Goal: Information Seeking & Learning: Learn about a topic

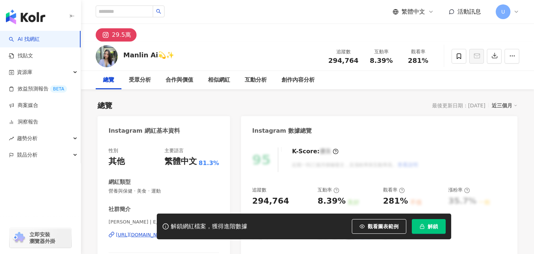
click at [421, 228] on icon "button" at bounding box center [422, 226] width 5 height 5
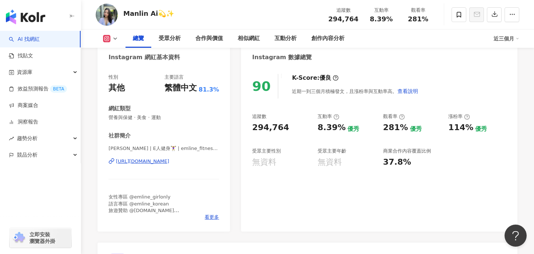
scroll to position [77, 0]
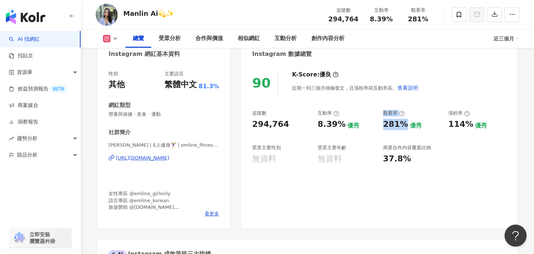
drag, startPoint x: 401, startPoint y: 126, endPoint x: 368, endPoint y: 126, distance: 32.4
click at [368, 126] on div "追蹤數 294,764 互動率 8.39% 優秀 觀看率 281% 優秀 漲粉率 114% 優秀 受眾主要性別 無資料 受眾主要年齡 無資料 商業合作內容覆蓋…" at bounding box center [379, 137] width 254 height 55
copy div "優秀 觀看率 281%"
click at [394, 126] on div "281%" at bounding box center [395, 124] width 25 height 11
drag, startPoint x: 397, startPoint y: 125, endPoint x: 373, endPoint y: 125, distance: 24.7
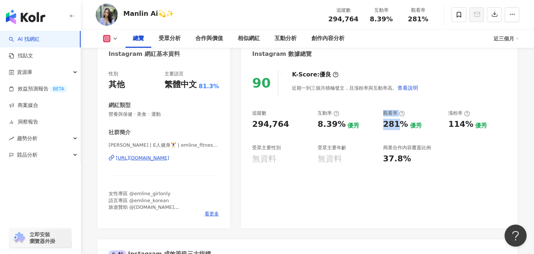
click at [373, 125] on div "追蹤數 294,764 互動率 8.39% 優秀 觀看率 281% 優秀 漲粉率 114% 優秀 受眾主要性別 無資料 受眾主要年齡 無資料 商業合作內容覆蓋…" at bounding box center [379, 137] width 254 height 55
copy div "優秀 觀看率 281"
click at [386, 129] on div "281%" at bounding box center [395, 124] width 25 height 11
copy div "281"
drag, startPoint x: 397, startPoint y: 125, endPoint x: 385, endPoint y: 125, distance: 12.2
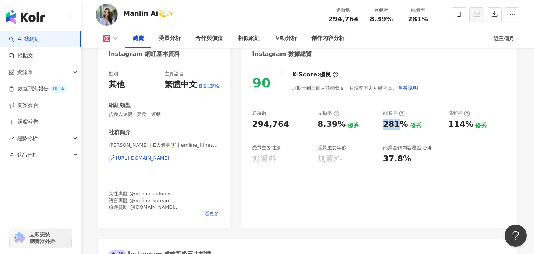
click at [385, 125] on div "281%" at bounding box center [395, 124] width 25 height 11
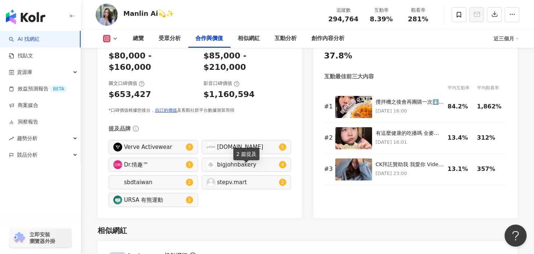
scroll to position [959, 0]
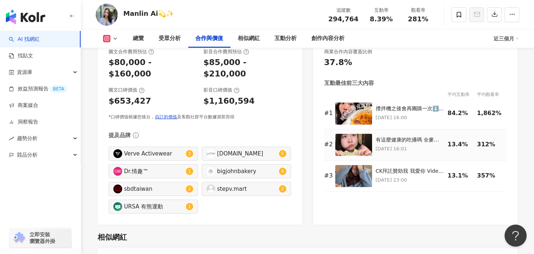
click at [351, 140] on img at bounding box center [354, 145] width 37 height 22
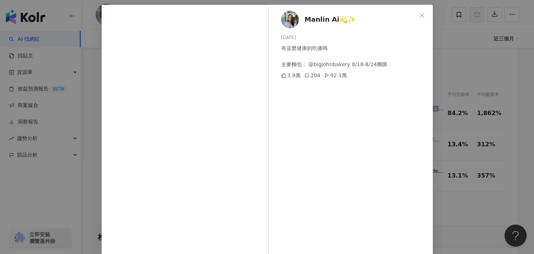
scroll to position [36, 0]
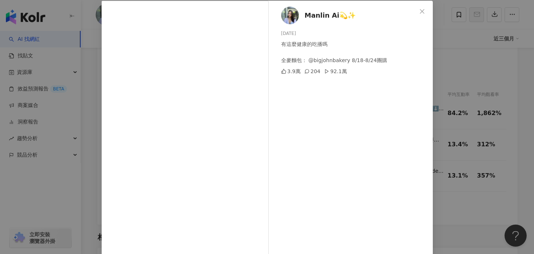
click at [463, 143] on div "Manlin Ai💫✨ 2025/8/6 有這麼健康的吃播嗎 全麥麵包： @bigjohnbakery 8/18-8/24團購 3.9萬 204 92.1萬 …" at bounding box center [267, 127] width 534 height 254
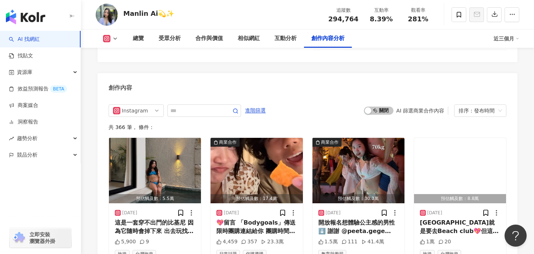
scroll to position [2192, 0]
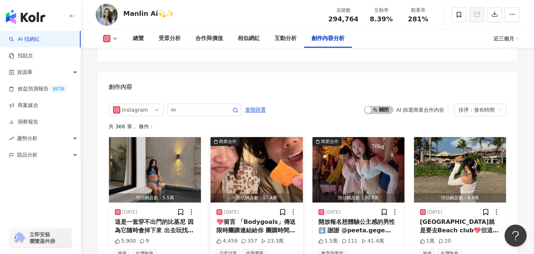
click at [269, 142] on img "button" at bounding box center [257, 170] width 92 height 66
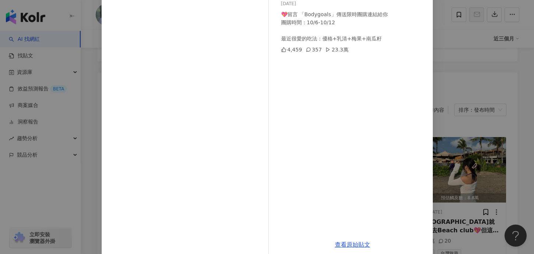
scroll to position [57, 0]
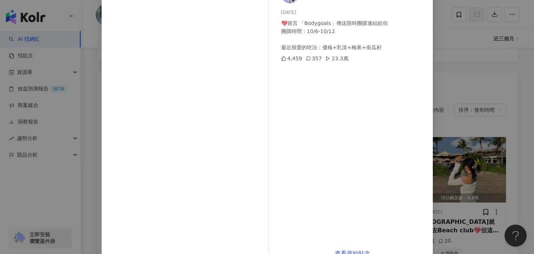
click at [476, 225] on div "Manlin Ai💫✨ 2025/10/6 💖留言 「Bodygoals」傳送限時團購連結給你 團購時間：10/6-10/12 最近很愛的吃法：優格+乳清+梅…" at bounding box center [267, 127] width 534 height 254
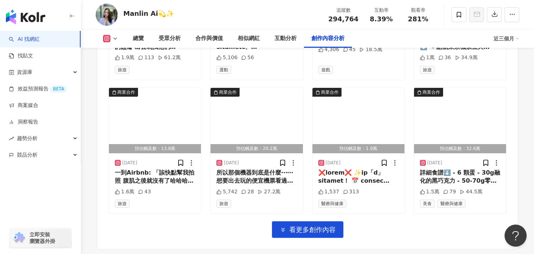
scroll to position [2514, 0]
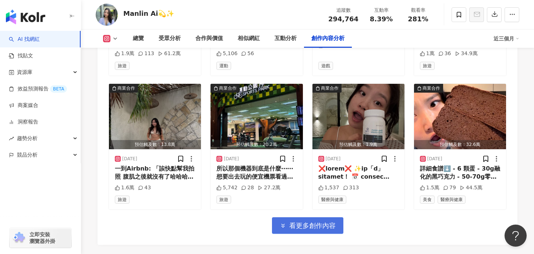
click at [315, 222] on span "看更多創作內容" at bounding box center [312, 226] width 46 height 8
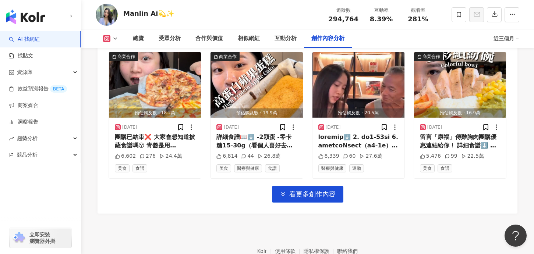
scroll to position [2946, 0]
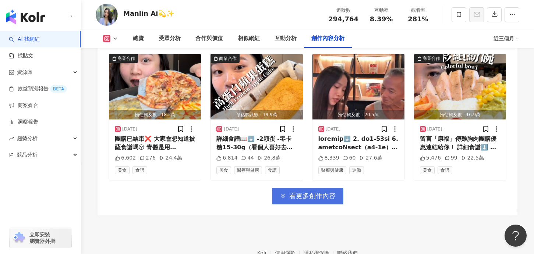
click at [314, 192] on span "看更多創作內容" at bounding box center [312, 196] width 46 height 8
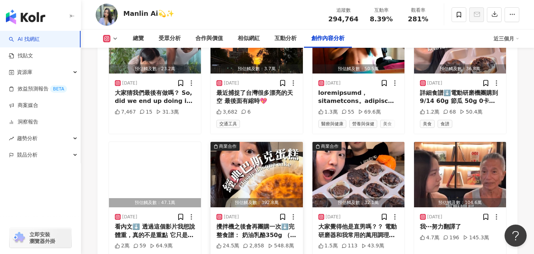
scroll to position [3295, 0]
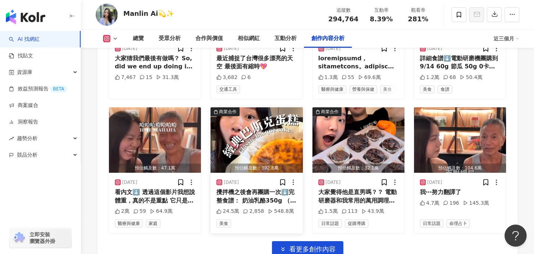
click at [261, 189] on div "攪拌機之後會再團購一次⬇️完整食譜： 奶油乳酪350g （如果沒有調理機，要室溫軟化才好打） 0卡糖/糖 60-90g (我覺得90克是螞蟻人的甜度，真的偏甜…" at bounding box center [257, 197] width 80 height 17
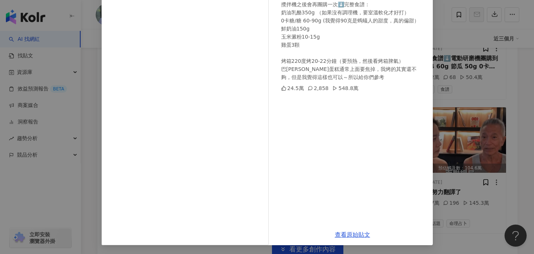
scroll to position [3310, 0]
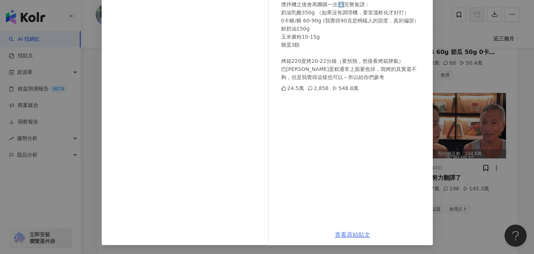
click at [347, 232] on link "查看原始貼文" at bounding box center [352, 235] width 35 height 7
click at [448, 87] on div "Manlin Ai💫✨ 2025/9/8 攪拌機之後會再團購一次⬇️完整食譜： 奶油乳酪350g （如果沒有調理機，要室溫軟化才好打） 0卡糖/糖 60-90…" at bounding box center [267, 127] width 534 height 254
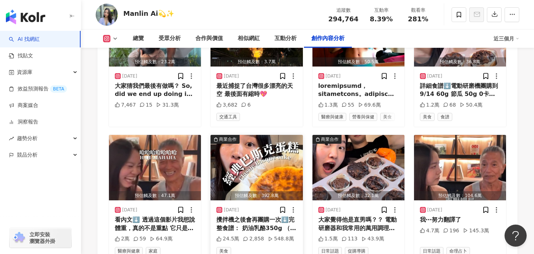
scroll to position [3281, 0]
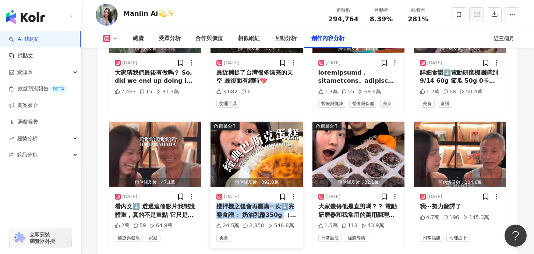
copy div "攪拌機之後會再團購一次⬇️完整食譜： 奶油乳酪350g"
drag, startPoint x: 218, startPoint y: 179, endPoint x: 283, endPoint y: 186, distance: 65.2
click at [283, 203] on div "攪拌機之後會再團購一次⬇️完整食譜： 奶油乳酪350g （如果沒有調理機，要室溫軟化才好打） 0卡糖/糖 60-90g (我覺得90克是螞蟻人的甜度，真的偏甜…" at bounding box center [257, 211] width 80 height 17
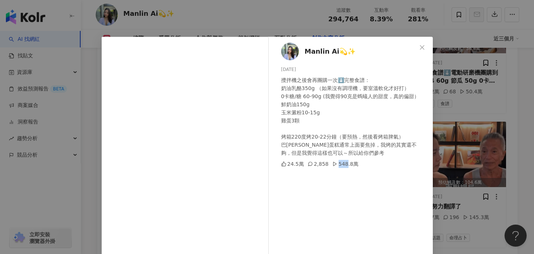
drag, startPoint x: 336, startPoint y: 163, endPoint x: 344, endPoint y: 165, distance: 8.7
click at [344, 165] on div "548.8萬" at bounding box center [346, 164] width 26 height 8
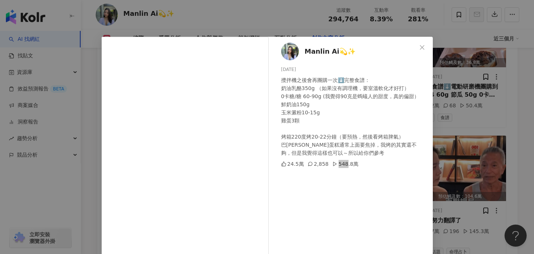
scroll to position [3263, 0]
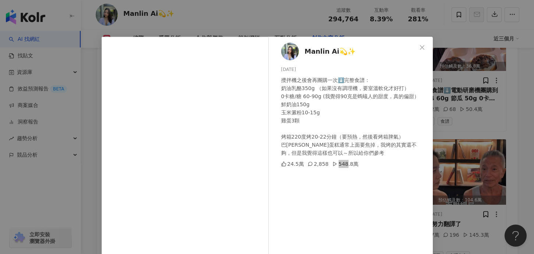
click at [478, 134] on div "Manlin Ai💫✨ 2025/9/8 攪拌機之後會再團購一次⬇️完整食譜： 奶油乳酪350g （如果沒有調理機，要室溫軟化才好打） 0卡糖/糖 60-90…" at bounding box center [267, 127] width 534 height 254
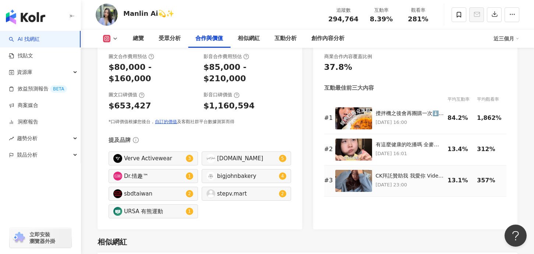
scroll to position [955, 0]
click at [358, 184] on img at bounding box center [354, 181] width 37 height 22
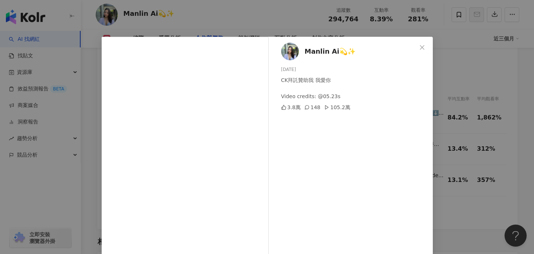
click at [460, 32] on div "Manlin Ai💫✨ 2025/9/26 CK拜託贊助我 我愛你 Video credits: @05.23s 3.8萬 148 105.2萬 查看原始貼文" at bounding box center [267, 127] width 534 height 254
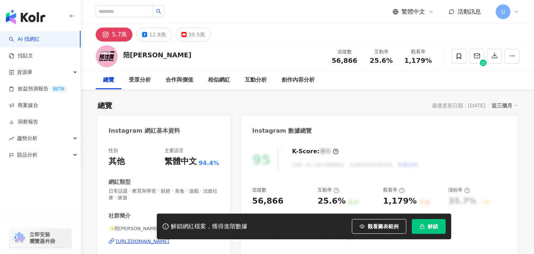
click at [434, 228] on span "解鎖" at bounding box center [433, 227] width 10 height 6
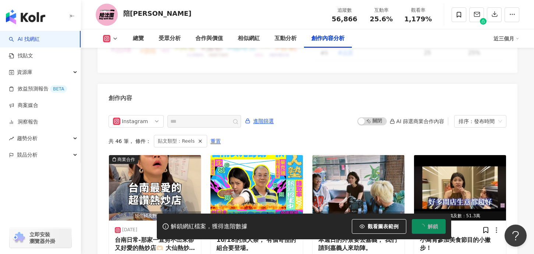
click at [301, 135] on div "共 46 筆 ， 條件： 貼文類型：Reels 重置" at bounding box center [308, 141] width 398 height 13
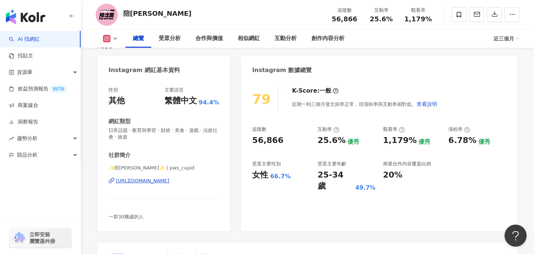
scroll to position [74, 0]
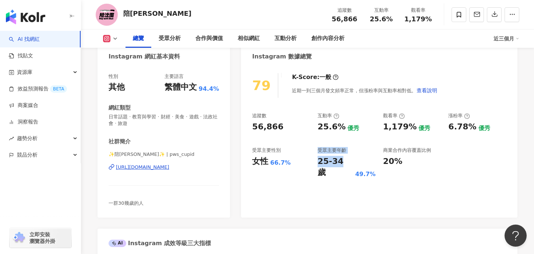
copy div "受眾主要年齡 25-34"
drag, startPoint x: 340, startPoint y: 162, endPoint x: 307, endPoint y: 162, distance: 33.1
click at [307, 162] on div "追蹤數 56,866 互動率 25.6% 優秀 觀看率 1,179% 優秀 漲粉率 6.78% 優秀 受眾主要性別 女性 66.7% 受眾主要年齡 25-34…" at bounding box center [379, 146] width 254 height 66
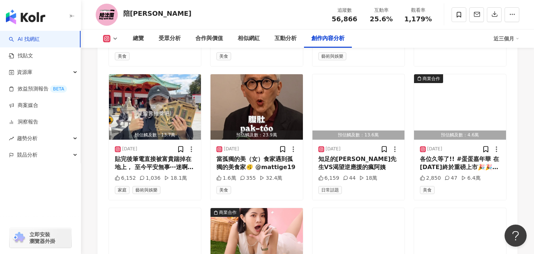
scroll to position [2426, 0]
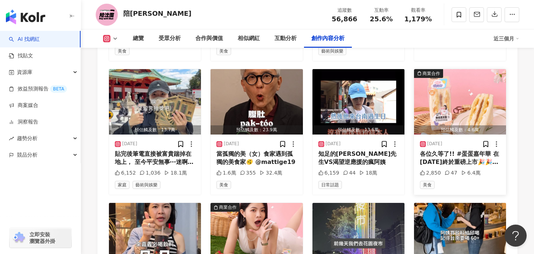
click at [460, 83] on img "button" at bounding box center [460, 102] width 92 height 66
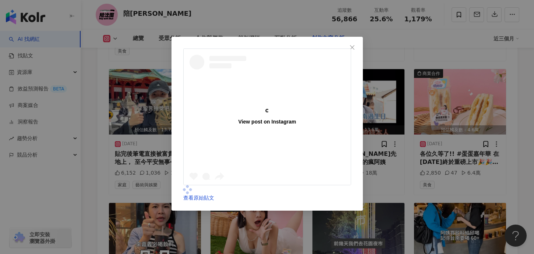
click at [447, 78] on div "View post on Instagram 查看原始貼文" at bounding box center [267, 127] width 534 height 254
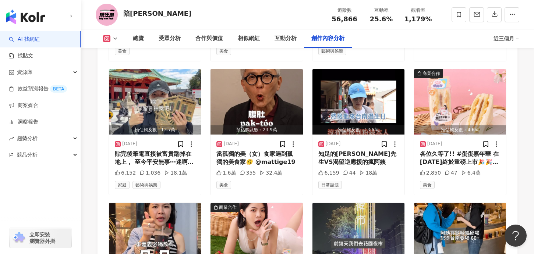
click at [447, 78] on img "button" at bounding box center [460, 102] width 92 height 66
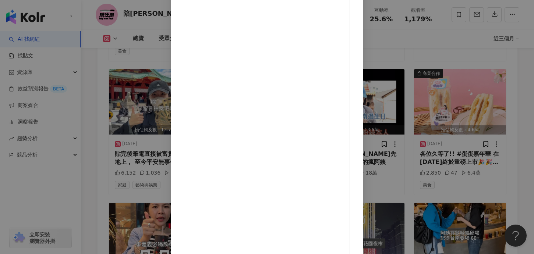
scroll to position [0, 0]
click at [456, 164] on div "陪沈團 2025/2/19 各位久等了!! #蛋蛋嘉年華 在今天終於重磅上市🎉🎉 歷經10次以上的調整 這支商品闆娘有好多話想說 🔥不喜芥末的沈寶一定要試試🔥…" at bounding box center [267, 127] width 534 height 254
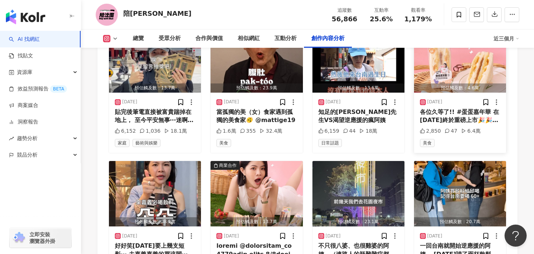
scroll to position [2474, 0]
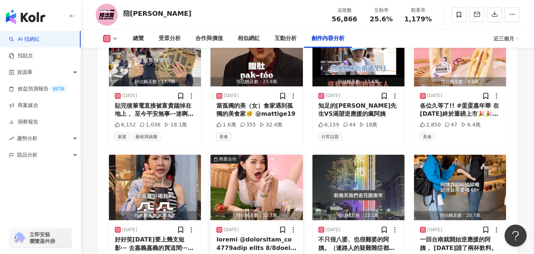
click at [256, 155] on img "button" at bounding box center [257, 188] width 92 height 66
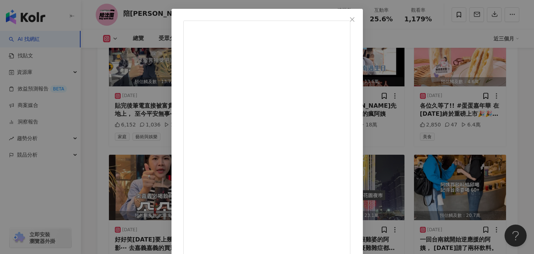
scroll to position [80, 0]
click at [456, 156] on div "陪沈團 2025/2/5 7,198 175 19.2萬 查看原始貼文" at bounding box center [267, 127] width 534 height 254
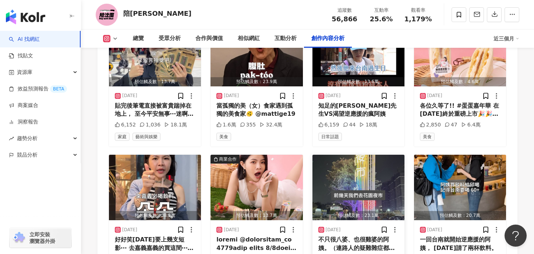
scroll to position [2485, 0]
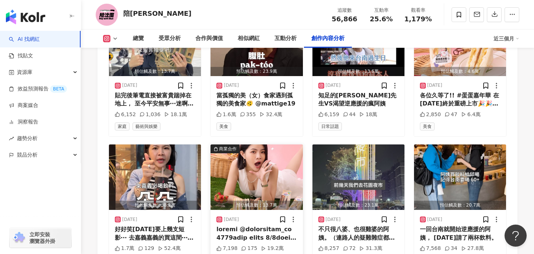
click at [263, 147] on img "button" at bounding box center [257, 178] width 92 height 66
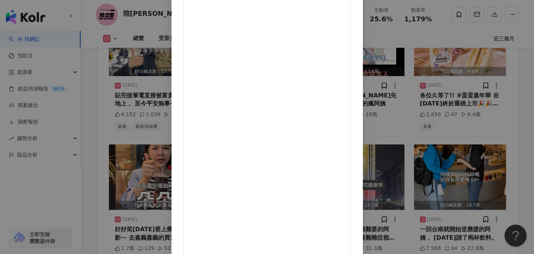
scroll to position [76, 0]
click at [463, 132] on div "陪沈團 2025/2/5 7,198 175 19.2萬 查看原始貼文" at bounding box center [267, 127] width 534 height 254
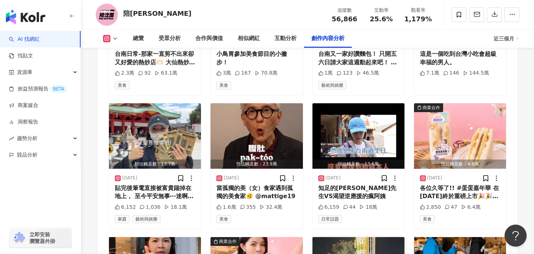
scroll to position [2401, 0]
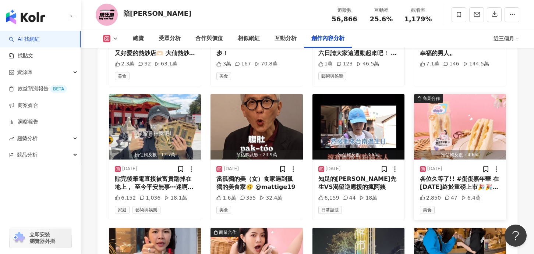
click at [450, 175] on div "各位久等了!! #蛋蛋嘉年華 在今天終於重磅上市🎉🎉 歷經10次以上的調整 這支商品闆娘有好多話想說 🔥不喜芥末的沈寶一定要試試🔥 從Q彈溏心蛋到綿密蛋沙拉 …" at bounding box center [460, 183] width 80 height 17
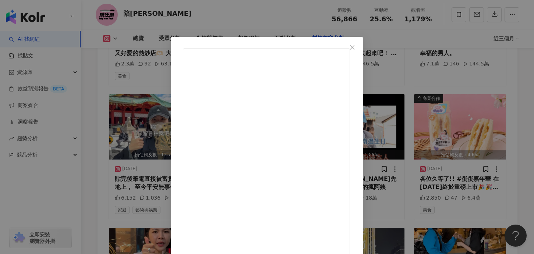
click at [471, 96] on div "陪沈團 2025/2/19 各位久等了!! #蛋蛋嘉年華 在今天終於重磅上市🎉🎉 歷經10次以上的調整 這支商品闆娘有好多話想說 🔥不喜芥末的沈寶一定要試試🔥…" at bounding box center [267, 127] width 534 height 254
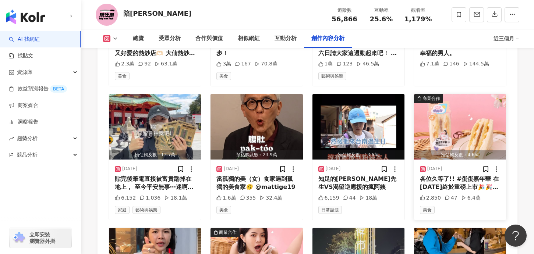
click at [454, 151] on div "預估觸及數：4.6萬" at bounding box center [460, 155] width 92 height 9
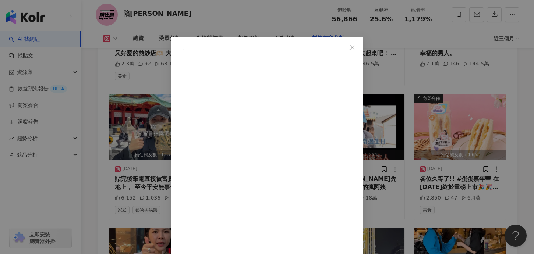
scroll to position [76, 0]
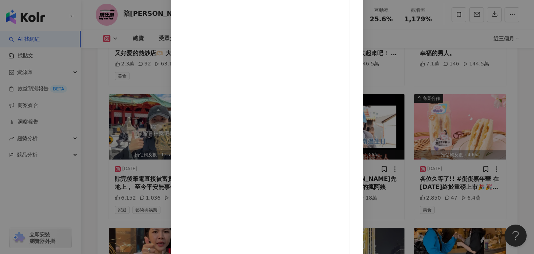
click at [455, 125] on div "陪沈團 2025/2/19 各位久等了!! #蛋蛋嘉年華 在今天終於重磅上市🎉🎉 歷經10次以上的調整 這支商品闆娘有好多話想說 🔥不喜芥末的沈寶一定要試試🔥…" at bounding box center [267, 127] width 534 height 254
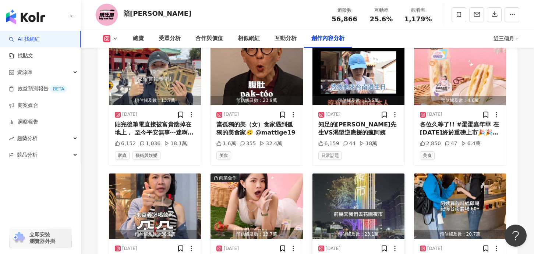
scroll to position [2464, 0]
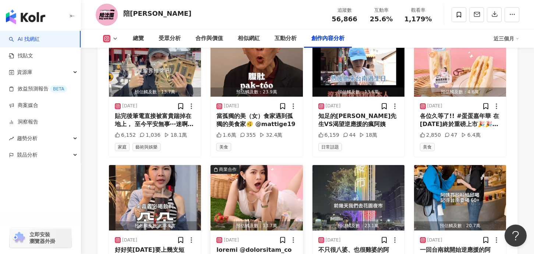
click at [242, 167] on img "button" at bounding box center [257, 198] width 92 height 66
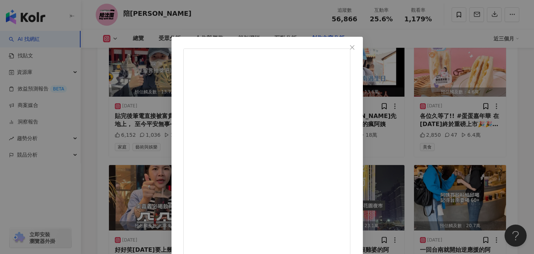
scroll to position [56, 0]
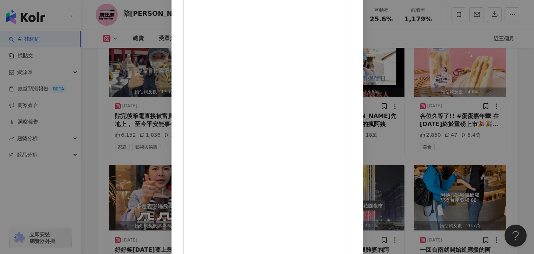
click at [455, 190] on div "陪沈團 2025/2/5 7,198 175 19.2萬 查看原始貼文" at bounding box center [267, 127] width 534 height 254
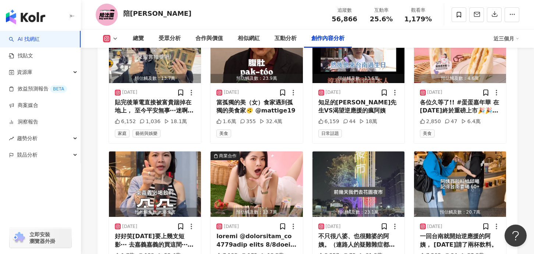
scroll to position [2495, 0]
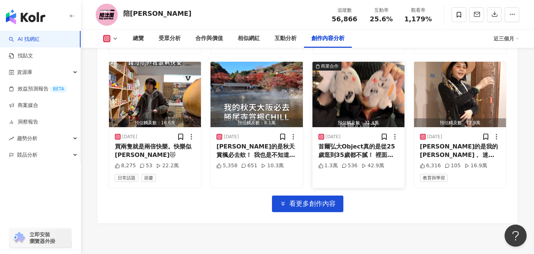
scroll to position [2975, 0]
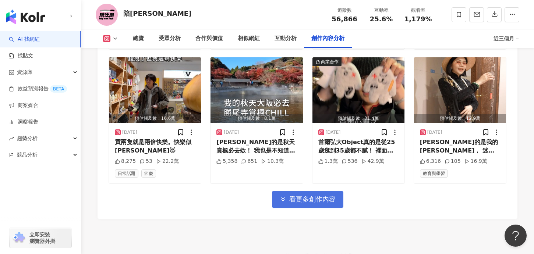
click at [306, 196] on span "看更多創作內容" at bounding box center [312, 200] width 46 height 8
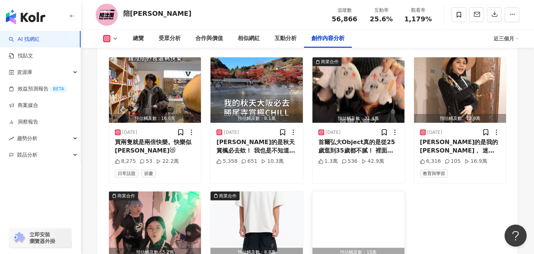
scroll to position [3007, 0]
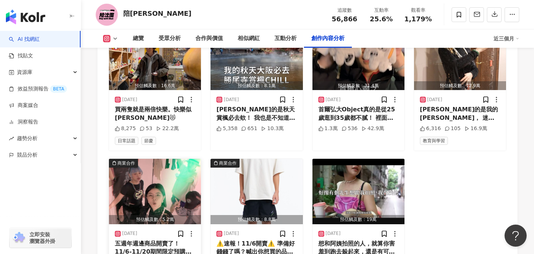
click at [149, 159] on img "button" at bounding box center [155, 192] width 92 height 66
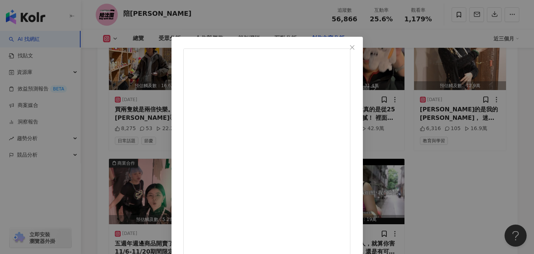
click at [443, 156] on div "陪沈團 2024/11/6 五週年週邊商品開賣了！ 11/6-11/20期間限定預購！ 時間過了就不會再生產！ 現在就點進我們簡介上的購買連結， 你的錢錢 苦…" at bounding box center [267, 127] width 534 height 254
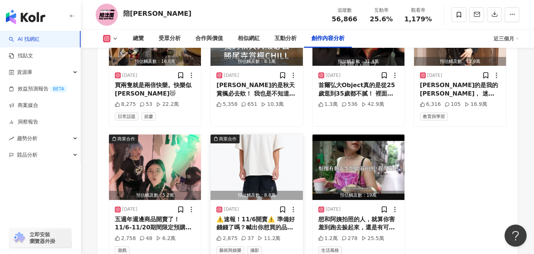
scroll to position [3029, 0]
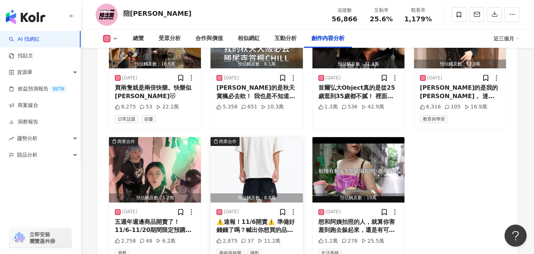
click at [264, 137] on img "button" at bounding box center [257, 170] width 92 height 66
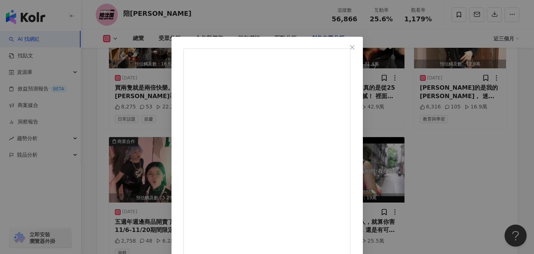
click at [461, 88] on div "陪沈團 2024/11/1 ⚠️速報！11/6開賣⚠️ 準備好錢錢了嗎？喊出你想買的品項！ 感謝大家的久等！接下來會陸續釋出資訊！ 模特 @this_is_d…" at bounding box center [267, 127] width 534 height 254
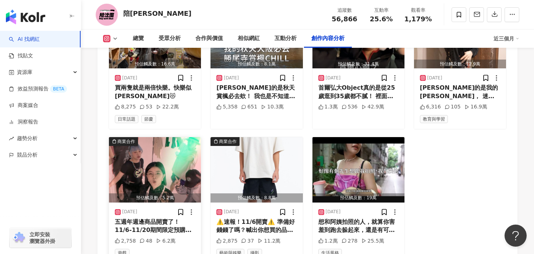
click at [169, 137] on img "button" at bounding box center [155, 170] width 92 height 66
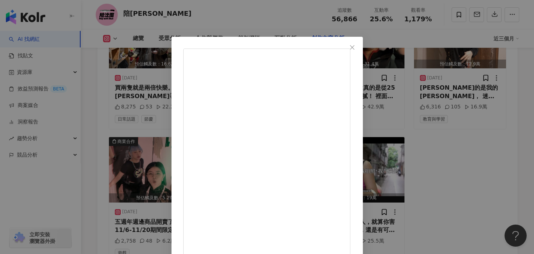
scroll to position [26, 0]
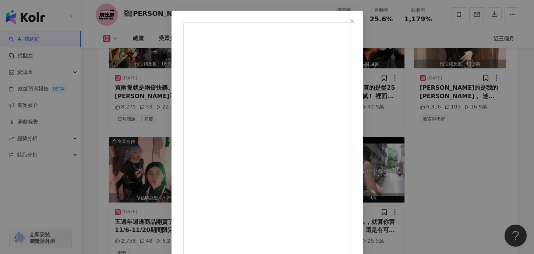
click at [476, 125] on div "陪沈團 2024/11/6 五週年週邊商品開賣了！ 11/6-11/20期間限定預購！ 時間過了就不會再生產！ 現在就點進我們簡介上的購買連結， 你的錢錢 苦…" at bounding box center [267, 127] width 534 height 254
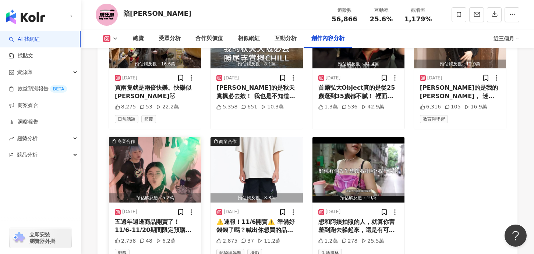
click at [185, 137] on img "button" at bounding box center [155, 170] width 92 height 66
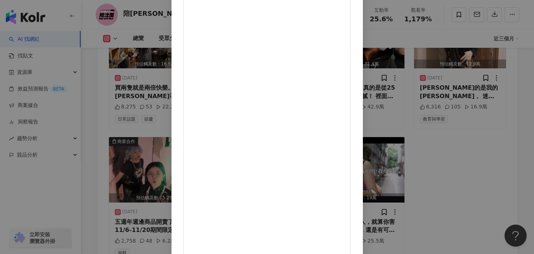
scroll to position [76, 0]
click at [452, 102] on div "陪沈團 2024/11/6 五週年週邊商品開賣了！ 11/6-11/20期間限定預購！ 時間過了就不會再生產！ 現在就點進我們簡介上的購買連結， 你的錢錢 苦…" at bounding box center [267, 127] width 534 height 254
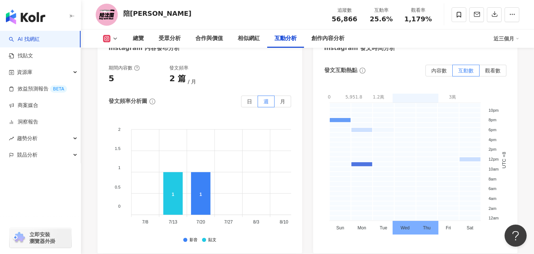
scroll to position [2246, 0]
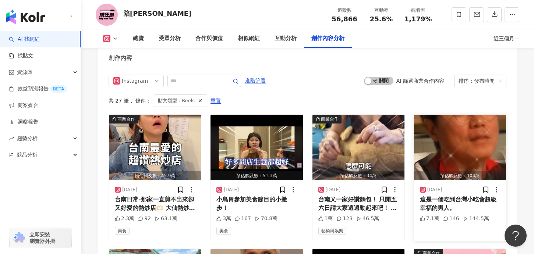
click at [458, 117] on img "button" at bounding box center [460, 148] width 92 height 66
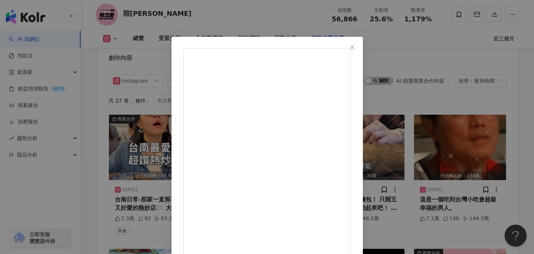
click at [467, 143] on div "陪沈團 2025/5/18 這是一個吃到台灣小吃會超級幸福的男人。 7.1萬 146 144.5萬 查看原始貼文" at bounding box center [267, 127] width 534 height 254
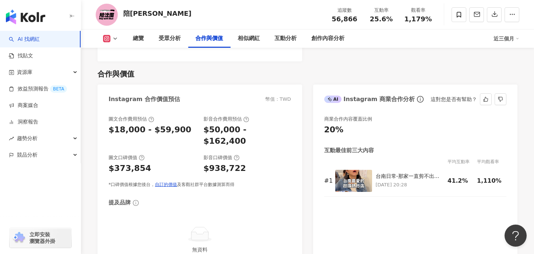
scroll to position [975, 0]
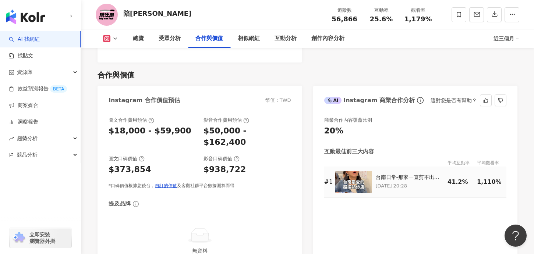
click at [350, 177] on img at bounding box center [354, 182] width 37 height 22
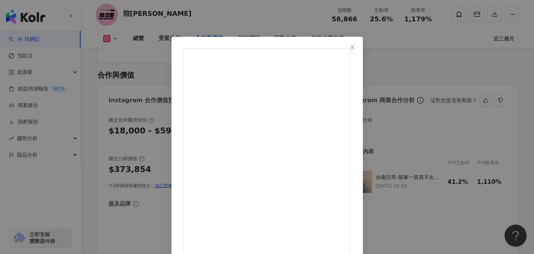
copy div "台南日常-那家一直剪不出來卻又好愛的熱炒店"
drag, startPoint x: 279, startPoint y: 80, endPoint x: 385, endPoint y: 82, distance: 106.1
click at [355, 48] on icon "close" at bounding box center [352, 48] width 6 height 6
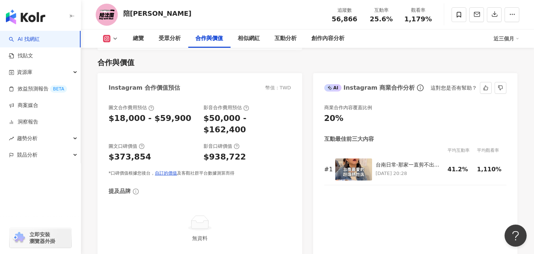
scroll to position [988, 0]
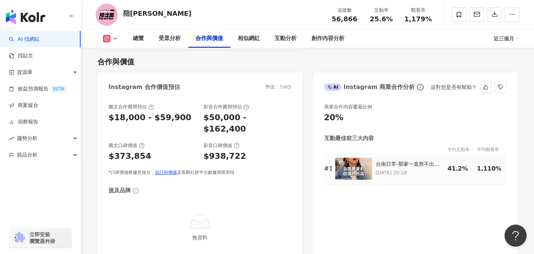
click at [349, 161] on img at bounding box center [354, 169] width 37 height 22
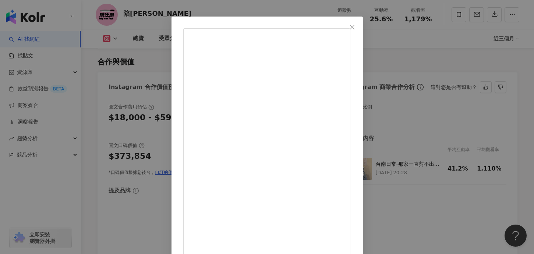
scroll to position [21, 0]
click at [496, 138] on div "沈 2025/9/28 台南日常-那家一直剪不出來卻又好愛的熱炒店🫶🏻 大仙熱炒碳烤 700台南市中西區新美街81號 我們的必點 水蓮/菠菜/金沙豆腐/麻油炒…" at bounding box center [267, 127] width 534 height 254
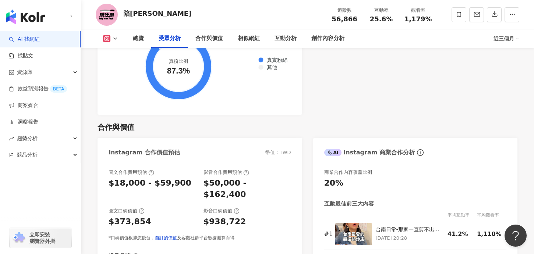
scroll to position [910, 0]
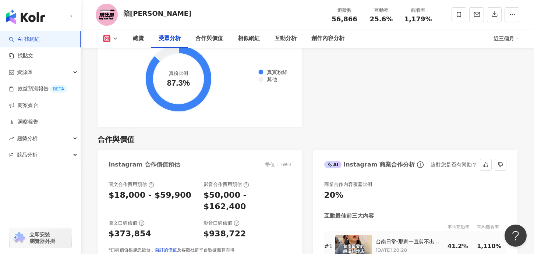
click at [349, 231] on td at bounding box center [356, 246] width 41 height 31
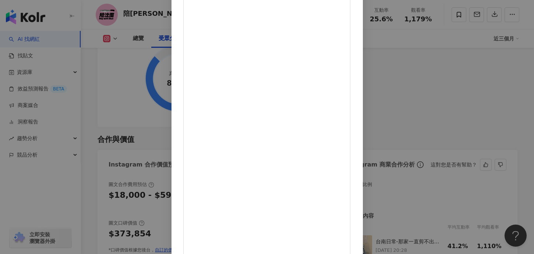
scroll to position [76, 0]
click at [475, 83] on div "沈 2025/9/28 台南日常-那家一直剪不出來卻又好愛的熱炒店🫶🏻 大仙熱炒碳烤 700台南市中西區新美街81號 我們的必點 水蓮/菠菜/金沙豆腐/麻油炒…" at bounding box center [267, 127] width 534 height 254
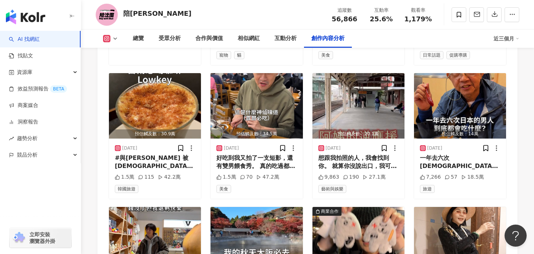
scroll to position [2890, 0]
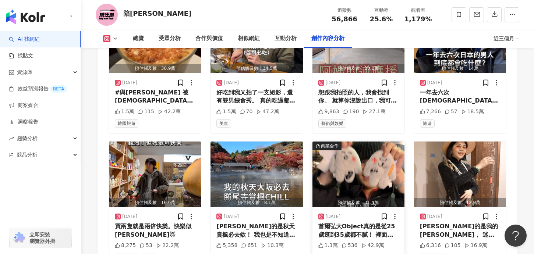
click at [377, 142] on img "button" at bounding box center [359, 175] width 92 height 66
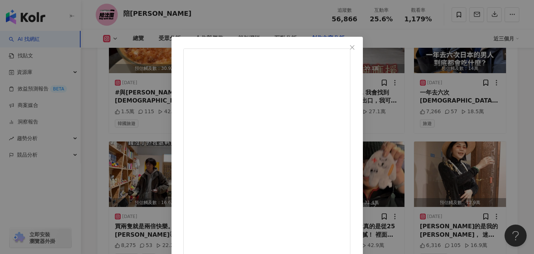
scroll to position [76, 0]
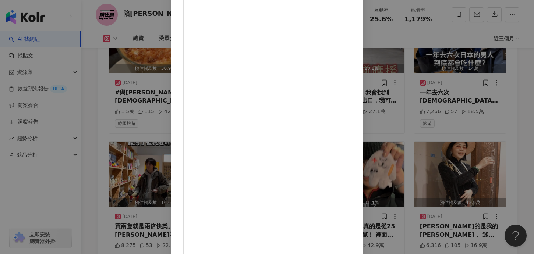
click at [473, 144] on div "沈 2024/11/22 首爾弘大Object真的是從25歲逛到35歲都不膩！ 裡面有超級多文創小物～ 很多韓國可愛的插畫家商品都有在這賣， 不用怕現金不夠在…" at bounding box center [267, 127] width 534 height 254
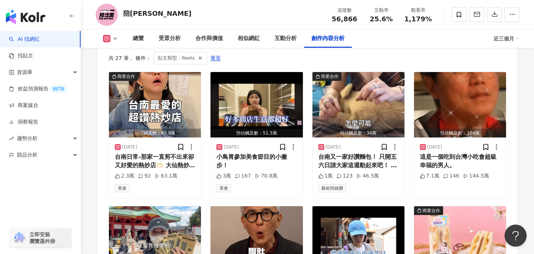
scroll to position [2262, 0]
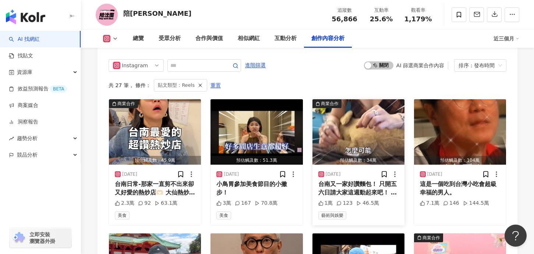
click at [376, 99] on img "button" at bounding box center [359, 132] width 92 height 66
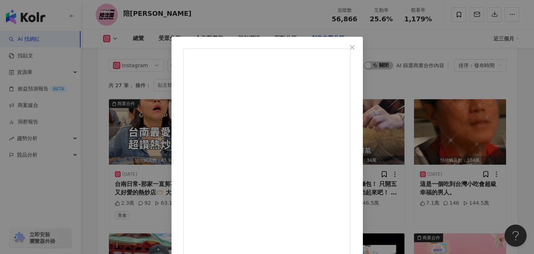
click at [94, 184] on div "沈 2025/6/20 台南又一家好讚麵包！ 只開五六日請大家這週動起來吧！ 記得先跟 @two.wild.ducks.hanging 預約， 他只有一人作業…" at bounding box center [267, 127] width 534 height 254
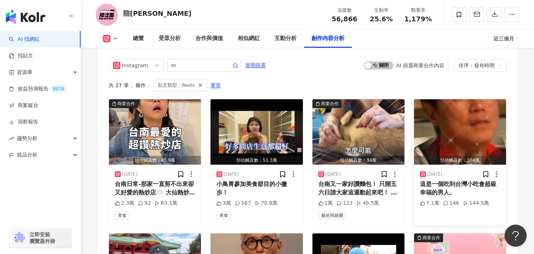
click at [456, 99] on img "button" at bounding box center [460, 132] width 92 height 66
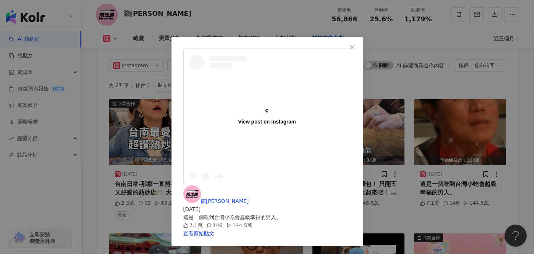
scroll to position [2418, 0]
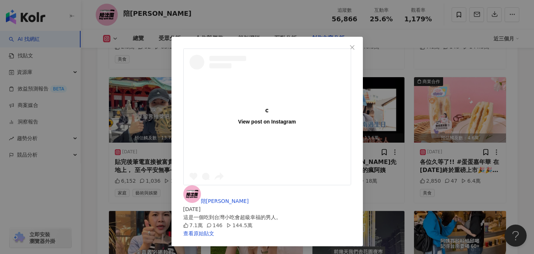
click at [453, 132] on div "View post on Instagram 陪沈團 2025/5/18 這是一個吃到台灣小吃會超級幸福的男人。 7.1萬 146 144.5萬 查看原始貼文" at bounding box center [267, 127] width 534 height 254
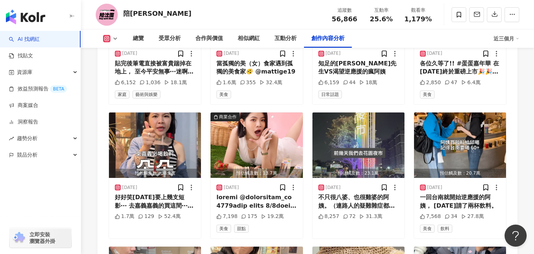
scroll to position [2520, 0]
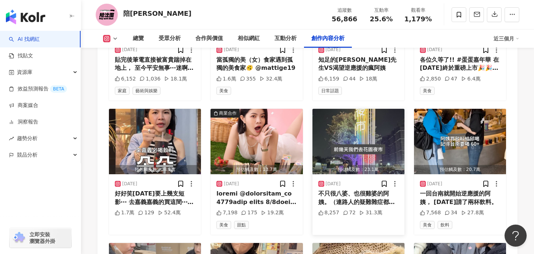
click at [354, 109] on img "button" at bounding box center [359, 142] width 92 height 66
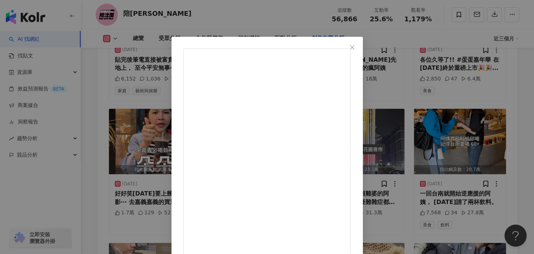
click at [486, 127] on div "陪沈團 2025/1/29 不只很八婆、也很雞婆的阿姨。（連路人的疑難雜症都要解答。） 8,257 72 31.3萬 查看原始貼文" at bounding box center [267, 127] width 534 height 254
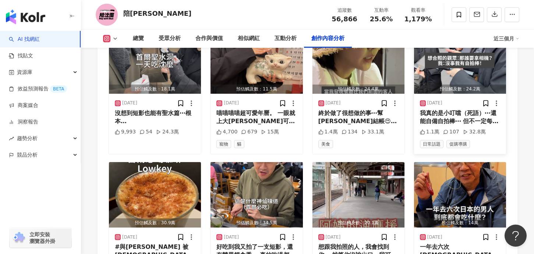
scroll to position [2736, 0]
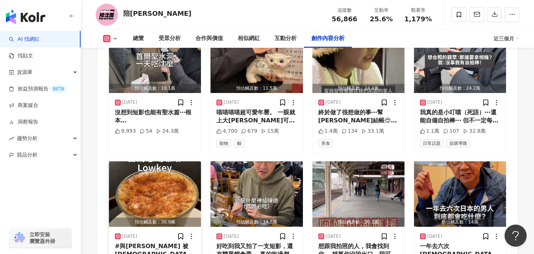
click at [175, 162] on img "button" at bounding box center [155, 195] width 92 height 66
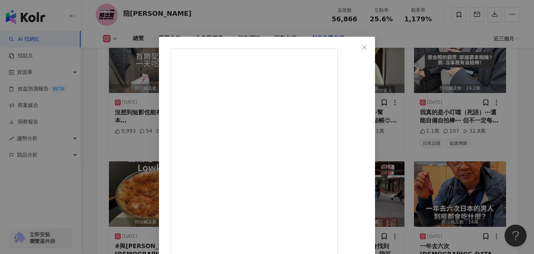
click at [470, 145] on div "沈 2024/12/28 #與沈同行 被韓國老闆認出來我是台灣YOUTOBER 謝謝所有去Lowkey的邱比特💘 現場遇到一個邱⋯他在動態許願想遇到我， 我直…" at bounding box center [267, 127] width 534 height 254
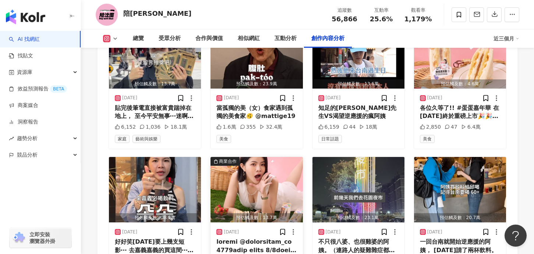
scroll to position [2473, 0]
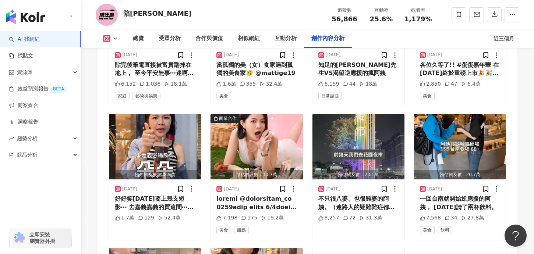
scroll to position [2515, 0]
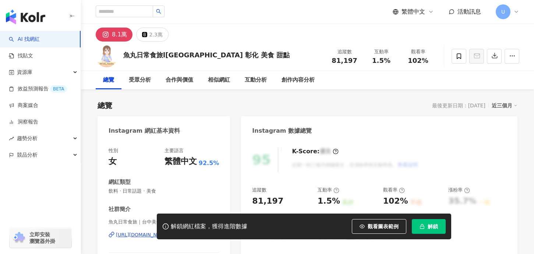
click at [429, 225] on span "解鎖" at bounding box center [433, 227] width 10 height 6
drag, startPoint x: 124, startPoint y: 56, endPoint x: 163, endPoint y: 55, distance: 38.3
click at [163, 55] on div "魚丸日常食旅l台中 台北 彰化 美食 甜點" at bounding box center [206, 54] width 166 height 9
copy div "魚丸日常食旅"
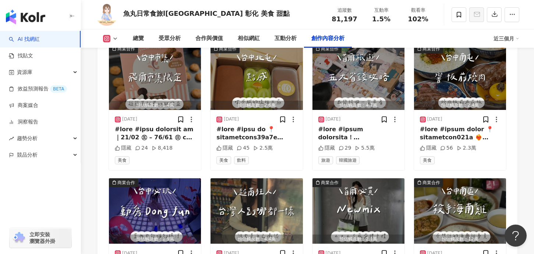
scroll to position [2397, 0]
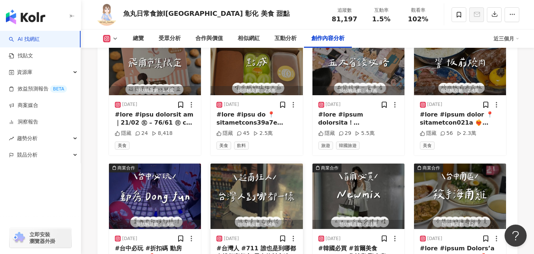
click at [280, 164] on img "button" at bounding box center [257, 197] width 92 height 66
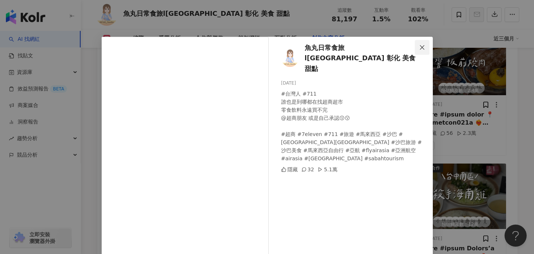
click at [423, 47] on icon "close" at bounding box center [422, 47] width 4 height 4
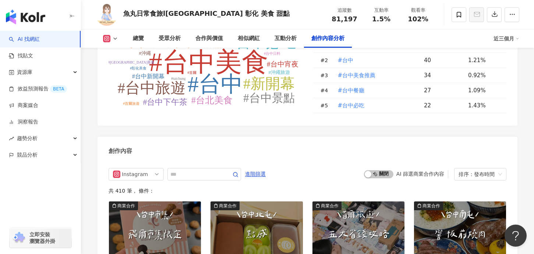
scroll to position [2269, 0]
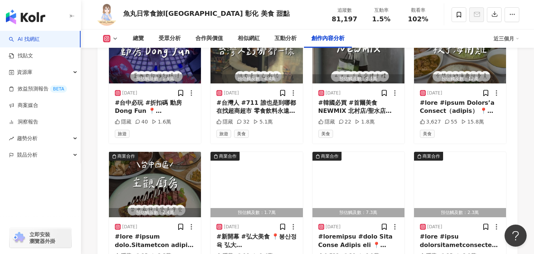
scroll to position [2543, 0]
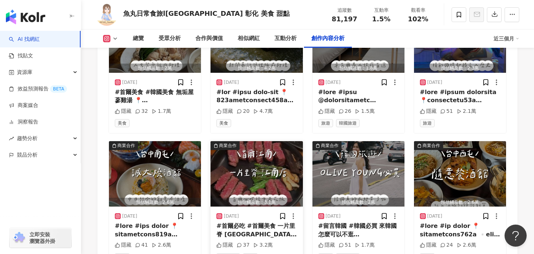
scroll to position [2986, 0]
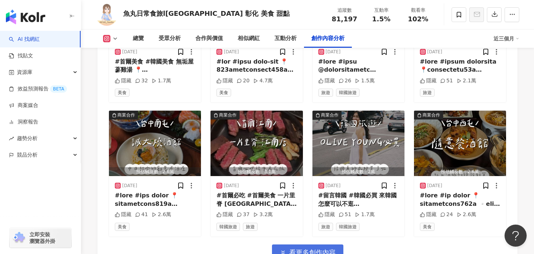
click at [293, 245] on button "看更多創作內容" at bounding box center [307, 253] width 71 height 17
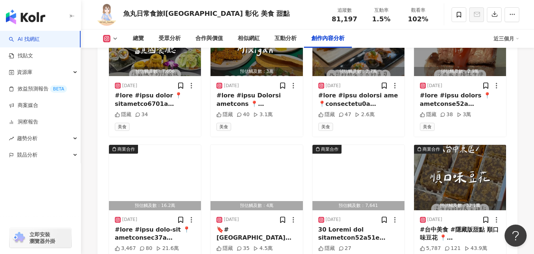
scroll to position [3359, 0]
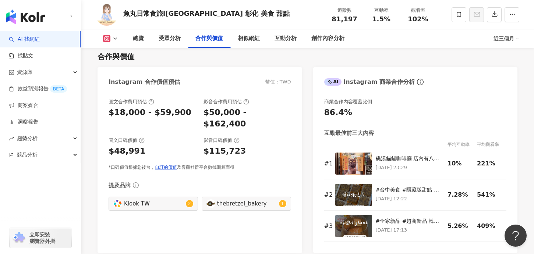
scroll to position [1031, 0]
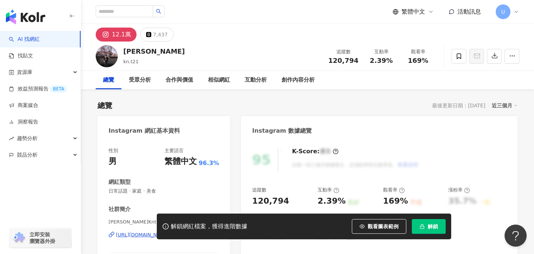
click at [426, 228] on button "解鎖" at bounding box center [429, 226] width 34 height 15
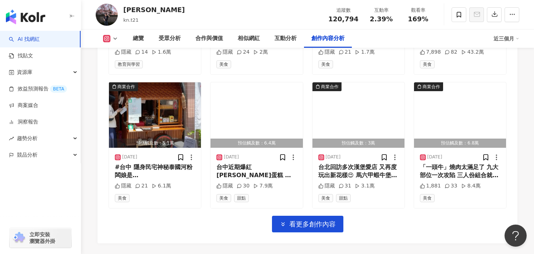
scroll to position [2621, 0]
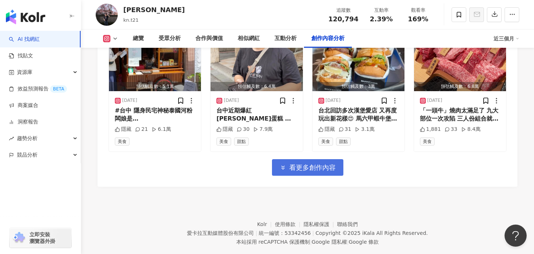
click at [305, 164] on span "看更多創作內容" at bounding box center [312, 168] width 46 height 8
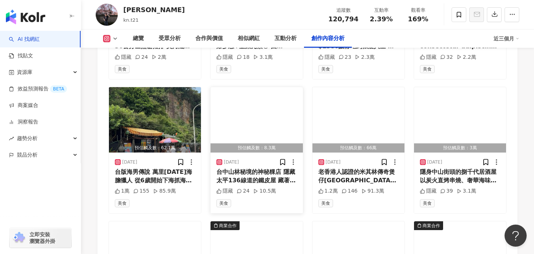
scroll to position [2829, 0]
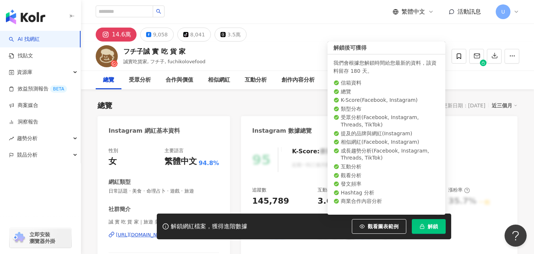
click at [432, 233] on button "解鎖" at bounding box center [429, 226] width 34 height 15
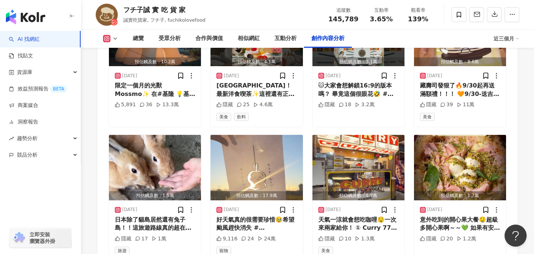
scroll to position [2570, 0]
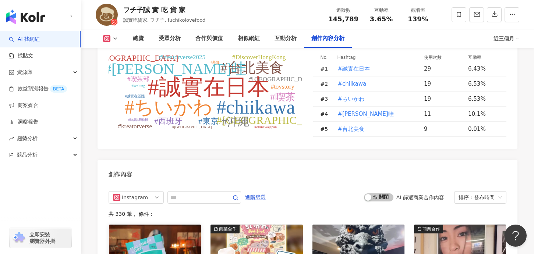
scroll to position [2268, 0]
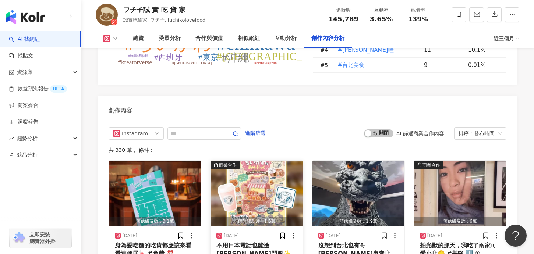
click at [232, 161] on img "button" at bounding box center [257, 194] width 92 height 66
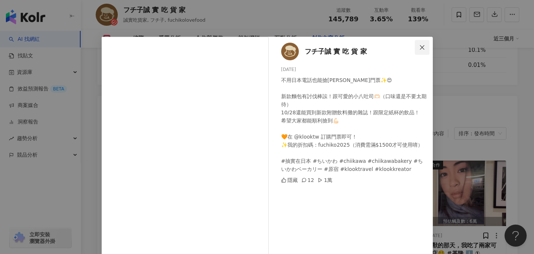
click at [422, 49] on icon "close" at bounding box center [422, 48] width 6 height 6
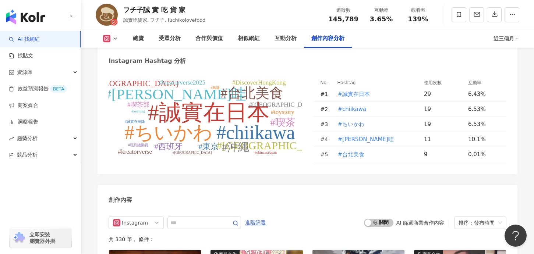
scroll to position [2260, 0]
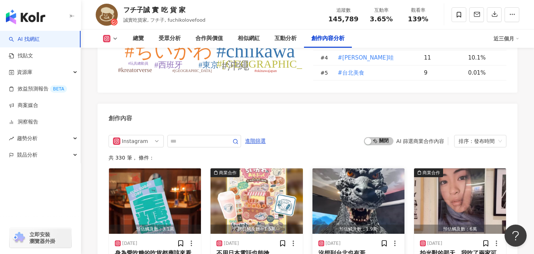
click at [382, 169] on img "button" at bounding box center [359, 202] width 92 height 66
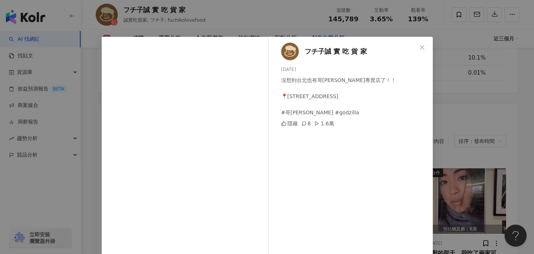
click at [439, 131] on div "フチ子誠 實 吃 貨 家 [DATE] 沒想到台北也有哥[PERSON_NAME]專賣店了！！ 📍[STREET_ADDRESS] #哥[PERSON_NAM…" at bounding box center [267, 127] width 534 height 254
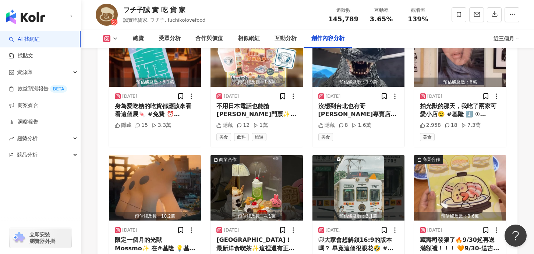
scroll to position [2409, 0]
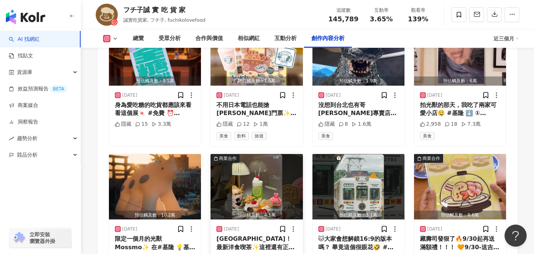
click at [268, 154] on img "button" at bounding box center [257, 187] width 92 height 66
